Goal: Information Seeking & Learning: Learn about a topic

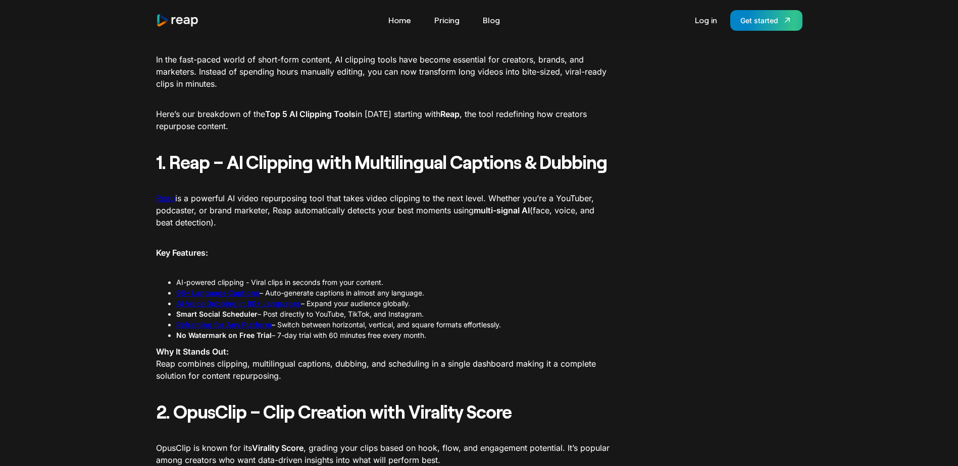
scroll to position [303, 0]
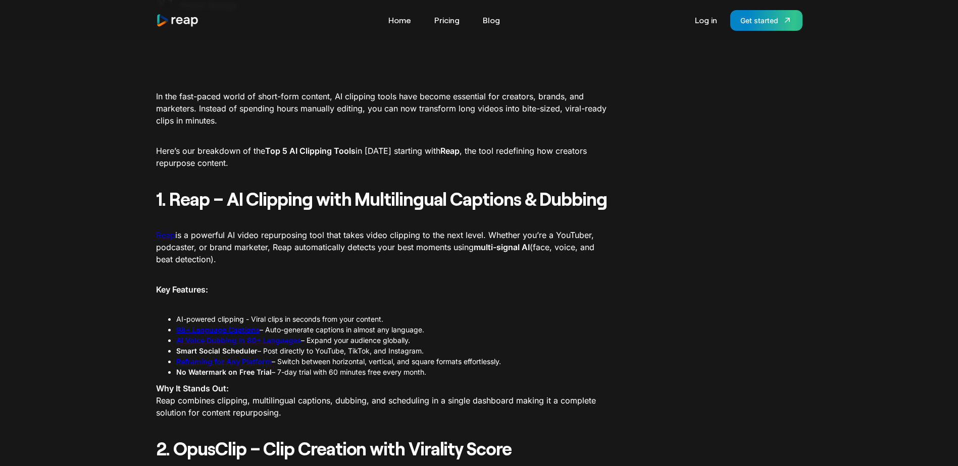
scroll to position [252, 0]
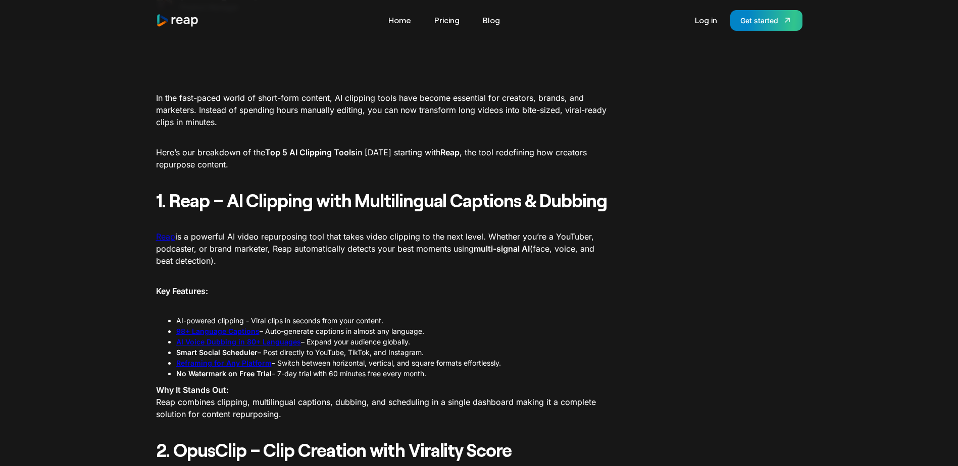
click at [165, 236] on link "Reap" at bounding box center [165, 237] width 19 height 10
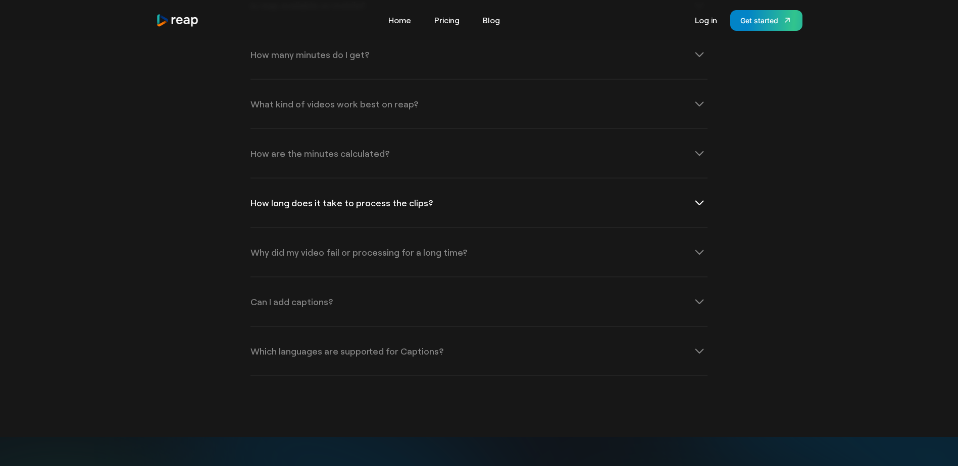
scroll to position [3432, 0]
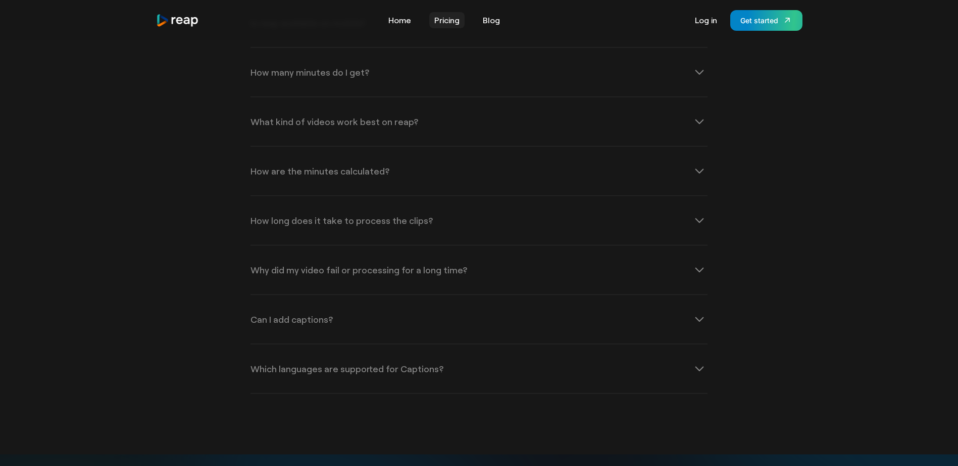
click at [452, 22] on link "Pricing" at bounding box center [446, 20] width 35 height 16
